Goal: Manage account settings

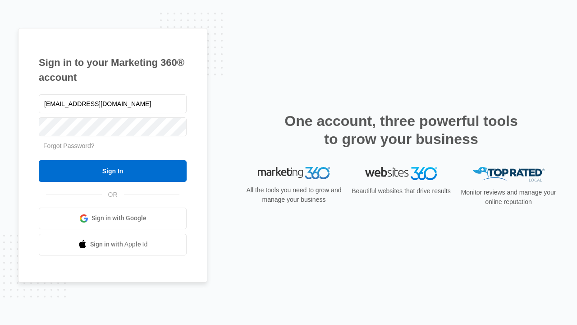
type input "[EMAIL_ADDRESS][DOMAIN_NAME]"
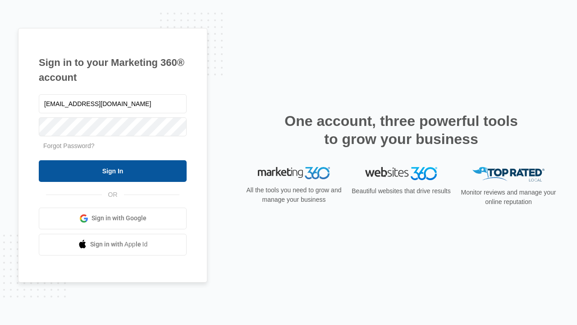
click at [113, 170] on input "Sign In" at bounding box center [113, 171] width 148 height 22
